Goal: Find specific page/section: Find specific page/section

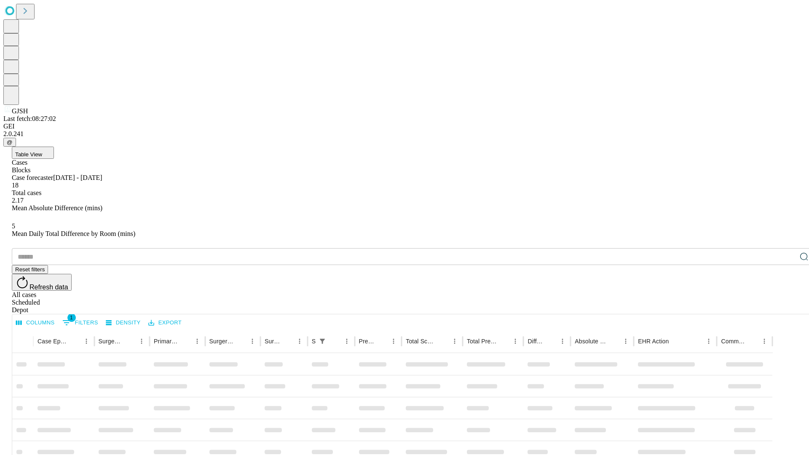
click at [787, 306] on div "Depot" at bounding box center [413, 310] width 802 height 8
